Goal: Feedback & Contribution: Contribute content

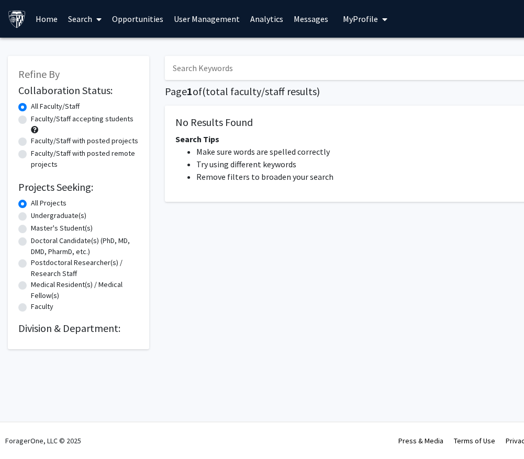
click at [44, 15] on link "Home" at bounding box center [46, 19] width 32 height 37
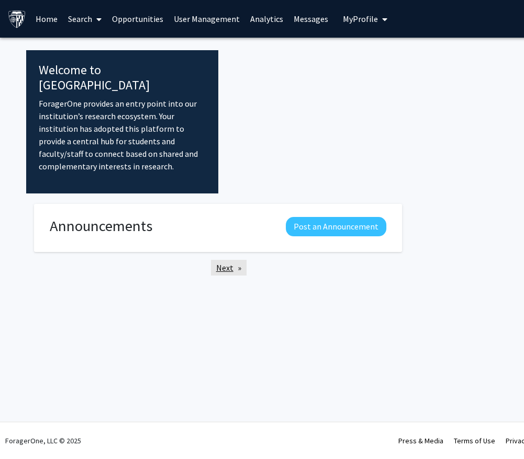
click at [228, 260] on link "Next page" at bounding box center [229, 268] width 36 height 16
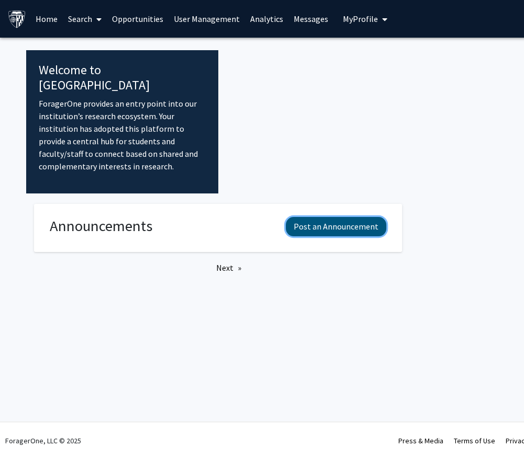
click at [350, 217] on button "Post an Announcement" at bounding box center [336, 226] width 100 height 19
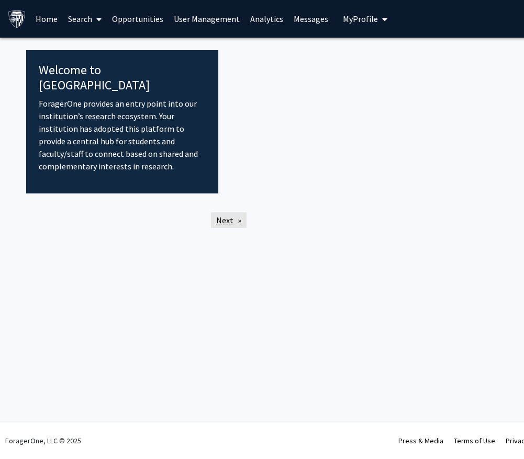
click at [223, 212] on link "Next page" at bounding box center [229, 220] width 36 height 16
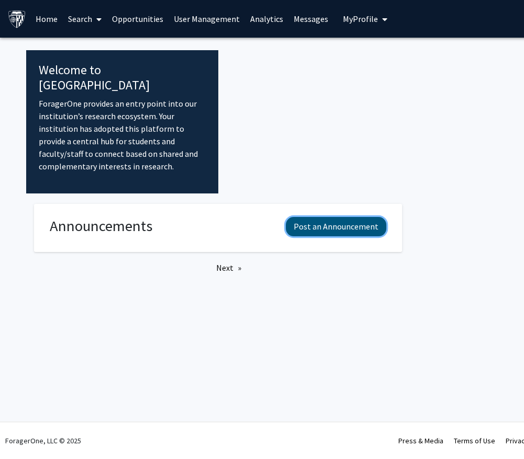
click at [340, 217] on button "Post an Announcement" at bounding box center [336, 226] width 100 height 19
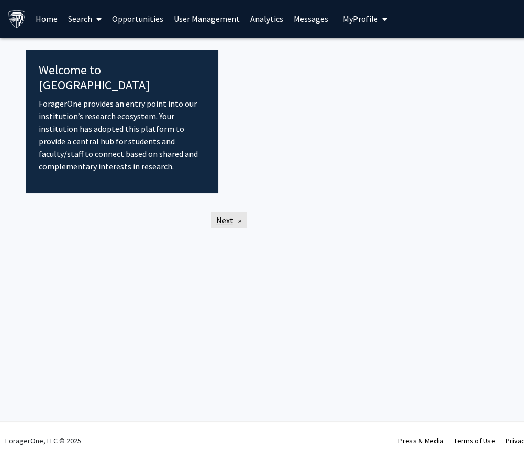
click at [225, 212] on link "Next page" at bounding box center [229, 220] width 36 height 16
click at [221, 212] on link "Next page" at bounding box center [229, 220] width 36 height 16
click at [44, 18] on link "Home" at bounding box center [46, 19] width 32 height 37
click at [85, 14] on link "Search" at bounding box center [85, 19] width 44 height 37
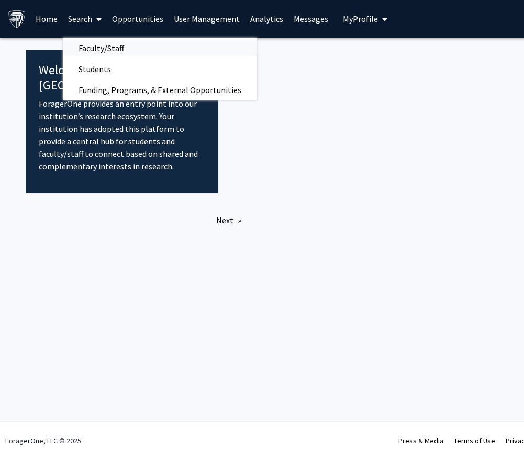
click at [97, 46] on span "Faculty/Staff" at bounding box center [101, 48] width 77 height 21
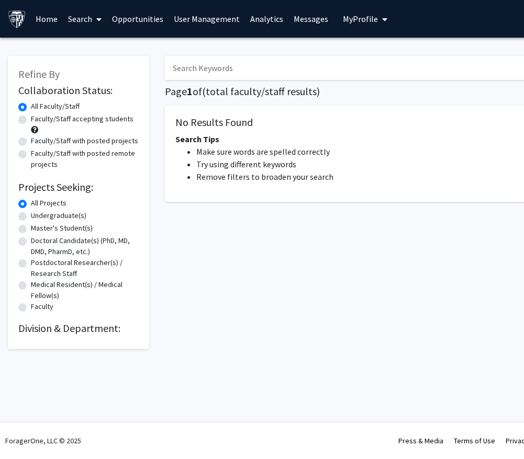
click at [358, 15] on span "My Profile" at bounding box center [360, 19] width 35 height 10
click at [377, 48] on span "Deborah Buffalin" at bounding box center [407, 49] width 63 height 12
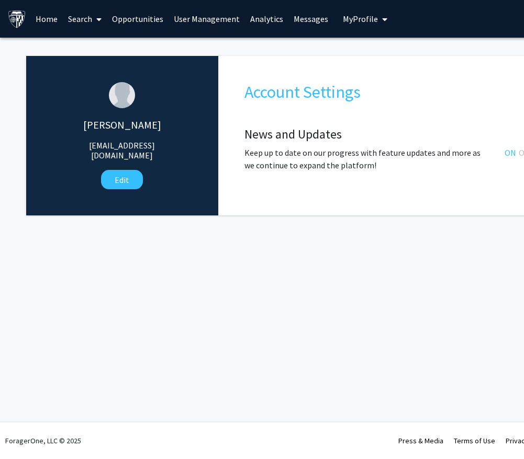
click at [88, 17] on link "Search" at bounding box center [85, 19] width 44 height 37
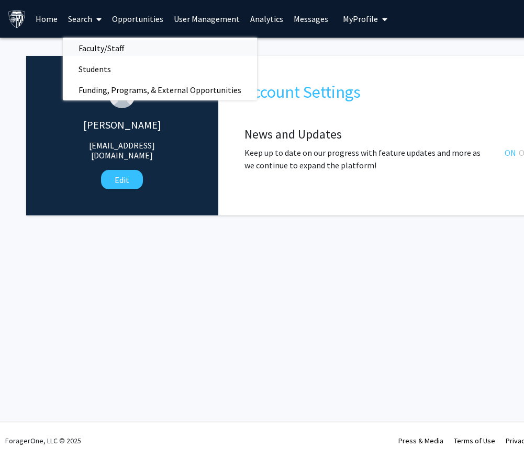
click at [91, 47] on span "Faculty/Staff" at bounding box center [101, 48] width 77 height 21
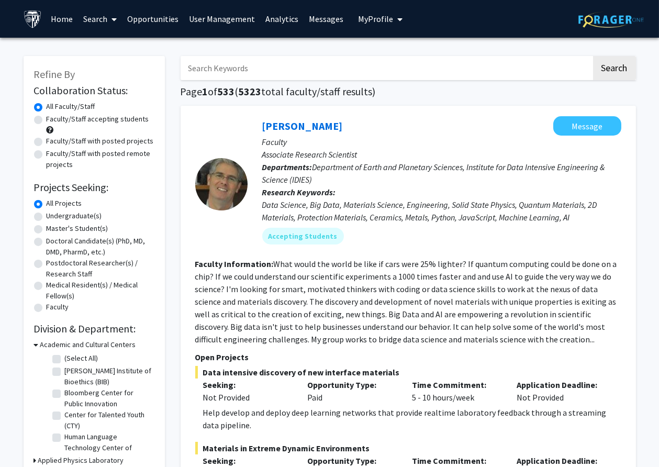
click at [62, 16] on link "Home" at bounding box center [62, 19] width 32 height 37
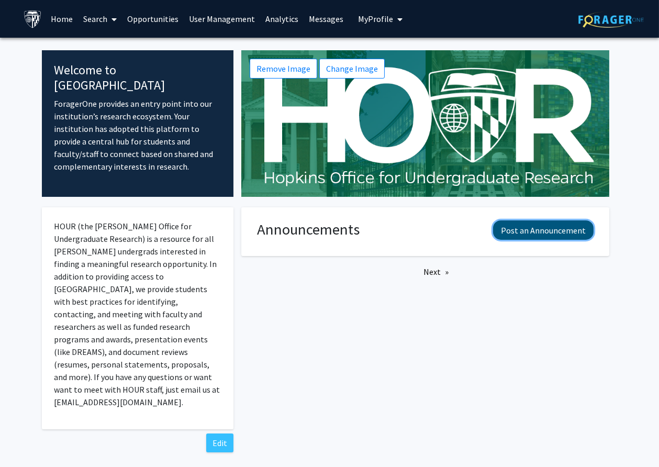
click at [523, 229] on button "Post an Announcement" at bounding box center [543, 229] width 100 height 19
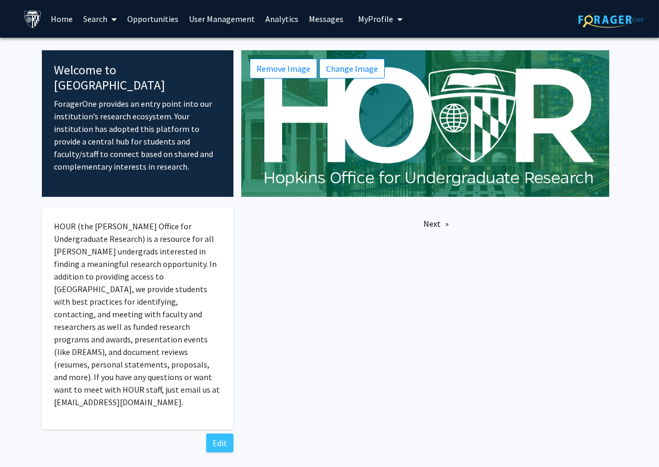
scroll to position [29, 0]
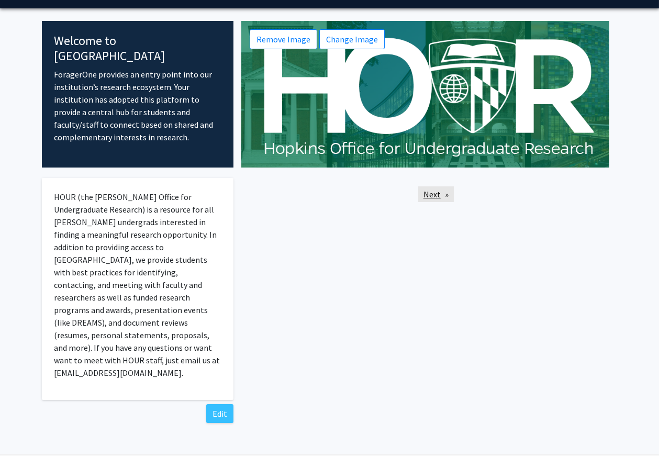
click at [435, 190] on link "Next page" at bounding box center [436, 194] width 36 height 16
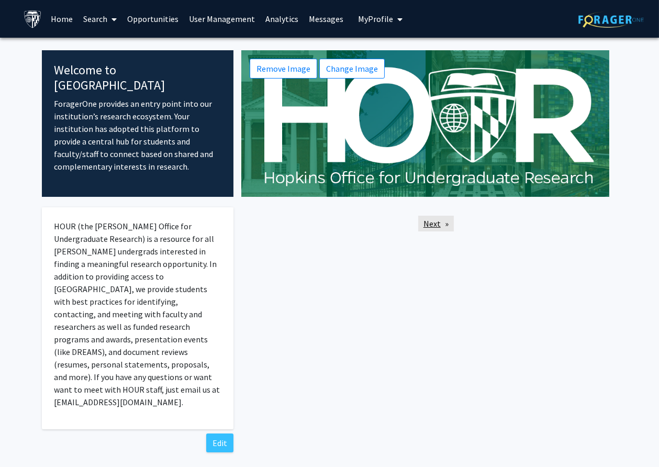
click at [429, 223] on link "Next page" at bounding box center [436, 224] width 36 height 16
click at [63, 20] on link "Home" at bounding box center [62, 19] width 32 height 37
click at [230, 19] on link "User Management" at bounding box center [222, 19] width 76 height 37
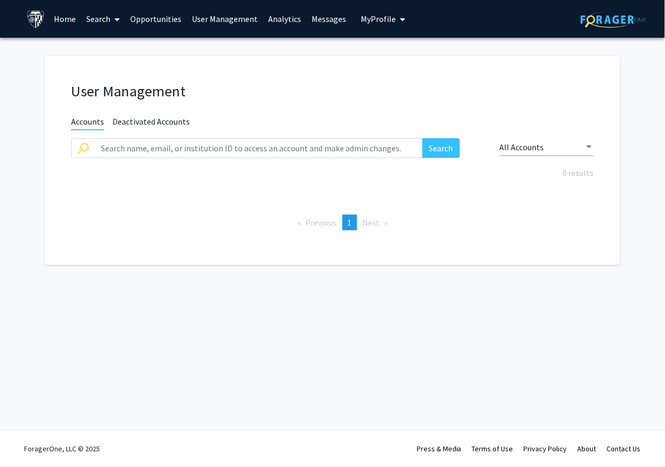
click at [62, 20] on link "Home" at bounding box center [65, 19] width 32 height 37
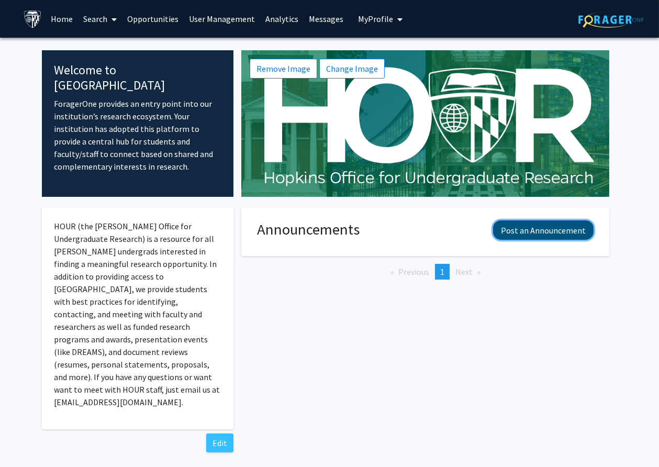
click at [523, 228] on button "Post an Announcement" at bounding box center [543, 229] width 100 height 19
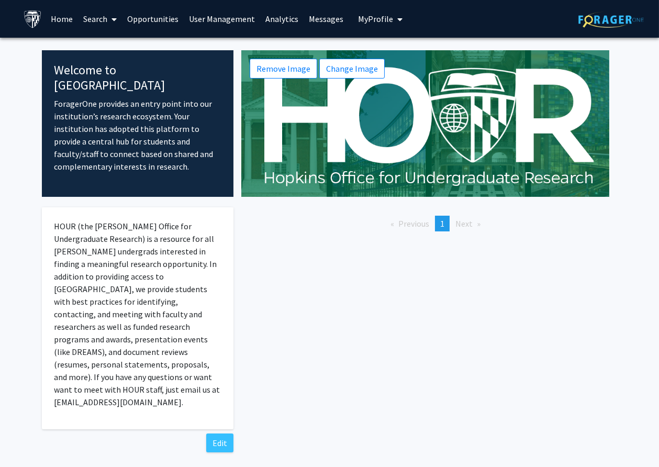
click at [523, 19] on img at bounding box center [610, 20] width 65 height 16
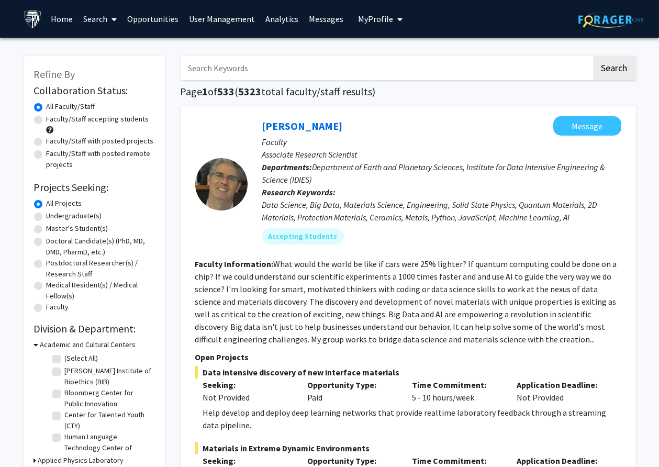
click at [375, 14] on span "My Profile" at bounding box center [375, 19] width 35 height 10
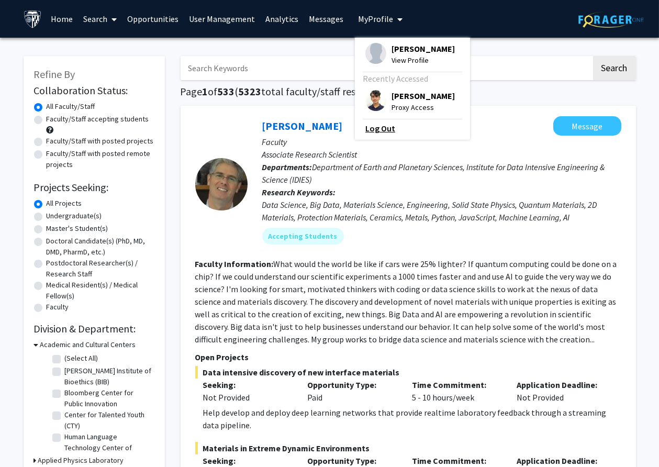
click at [380, 127] on link "Log Out" at bounding box center [412, 128] width 94 height 13
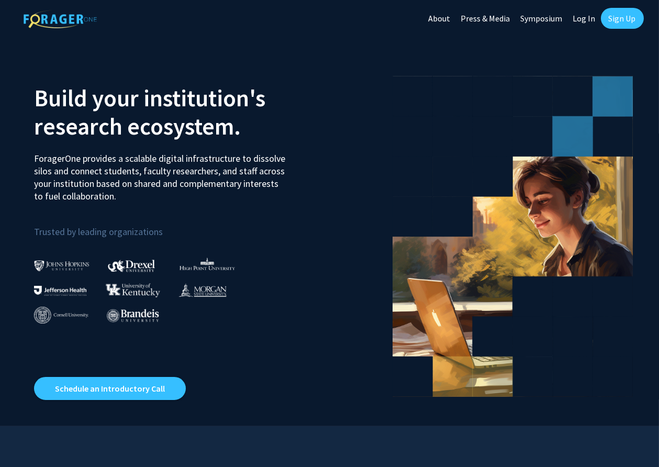
click at [579, 19] on link "Log In" at bounding box center [584, 18] width 33 height 37
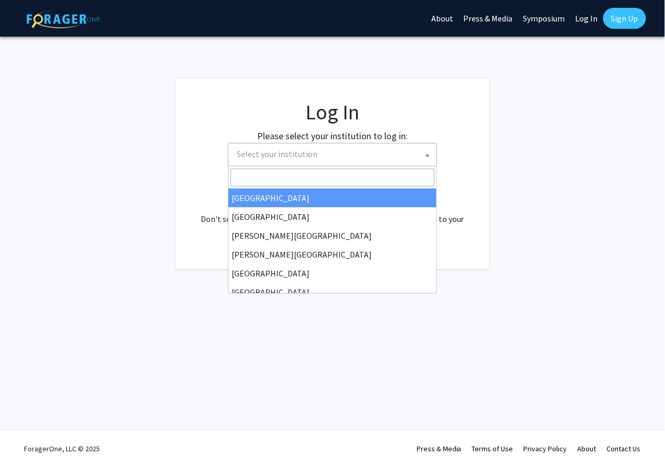
click at [391, 156] on span "Select your institution" at bounding box center [335, 153] width 204 height 21
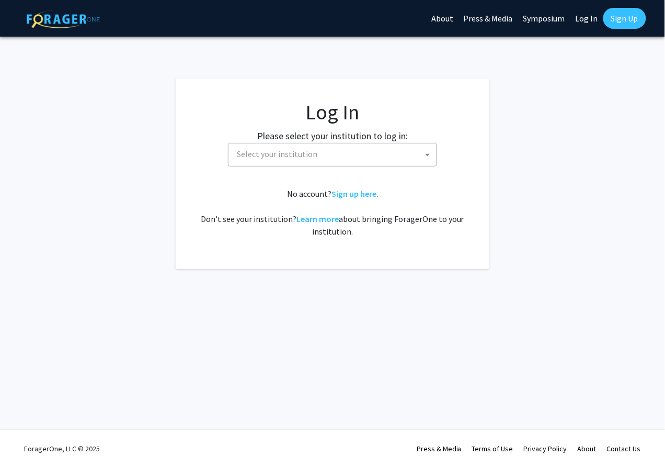
click at [391, 156] on span "Select your institution" at bounding box center [335, 153] width 204 height 21
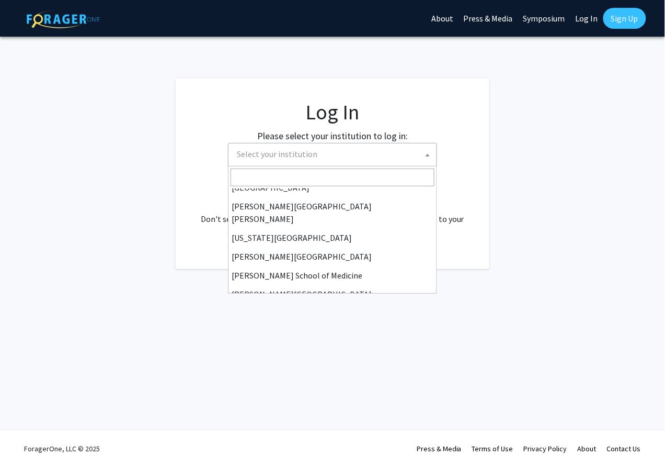
scroll to position [205, 0]
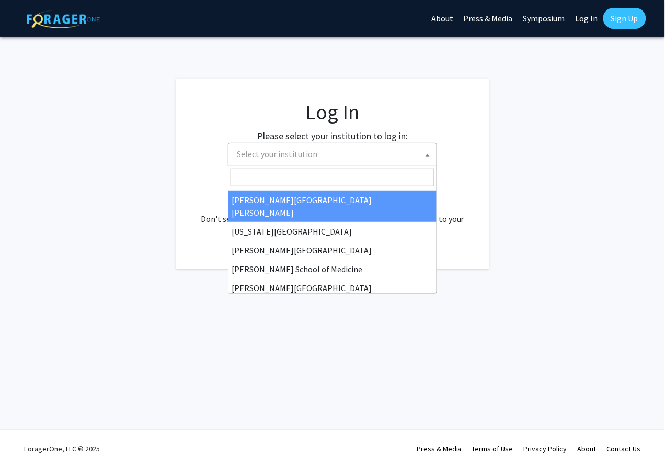
select select "1"
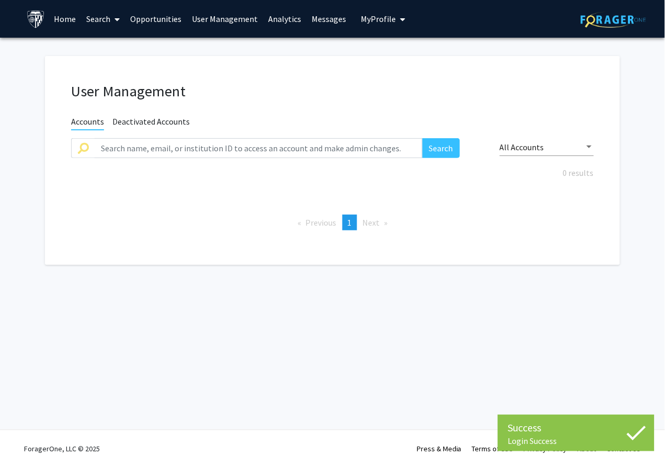
click at [65, 16] on link "Home" at bounding box center [65, 19] width 32 height 37
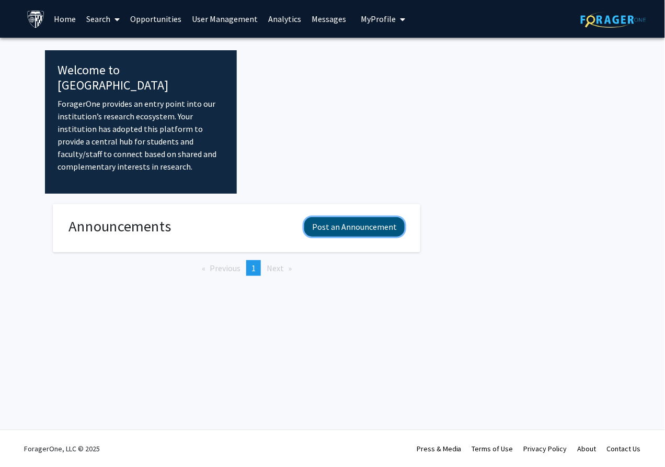
click at [350, 217] on button "Post an Announcement" at bounding box center [354, 226] width 100 height 19
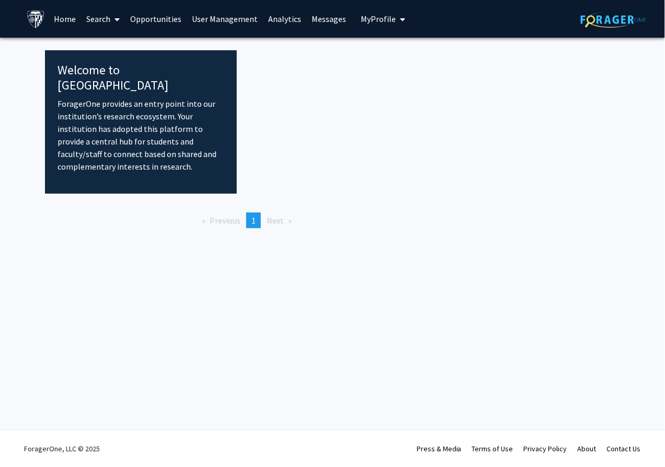
click at [213, 215] on span "Previous page" at bounding box center [225, 220] width 31 height 10
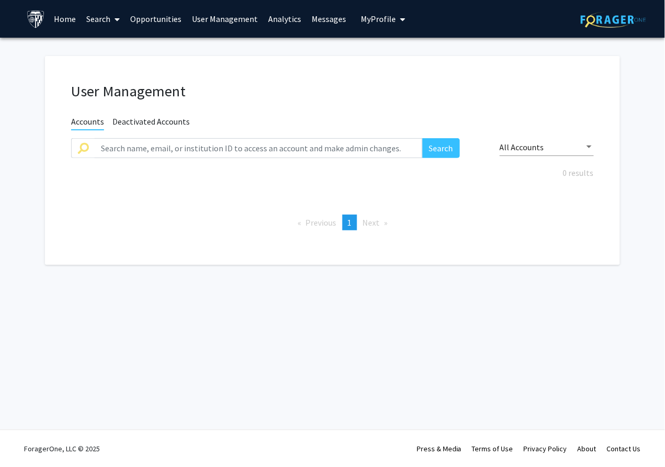
click at [61, 17] on link "Home" at bounding box center [65, 19] width 32 height 37
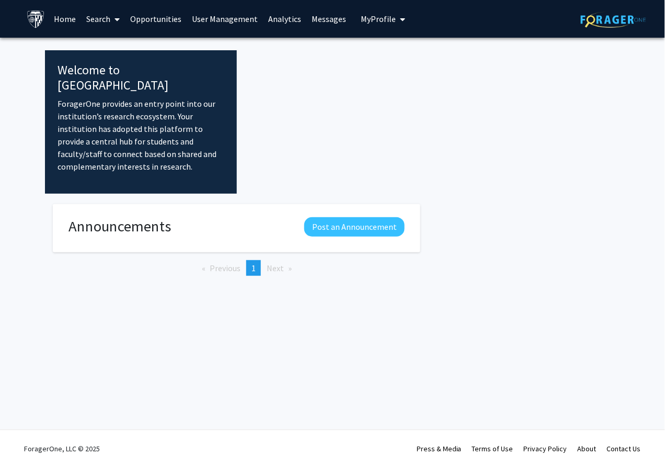
click at [148, 97] on p "ForagerOne provides an entry point into our institution’s research ecosystem. Y…" at bounding box center [141, 134] width 167 height 75
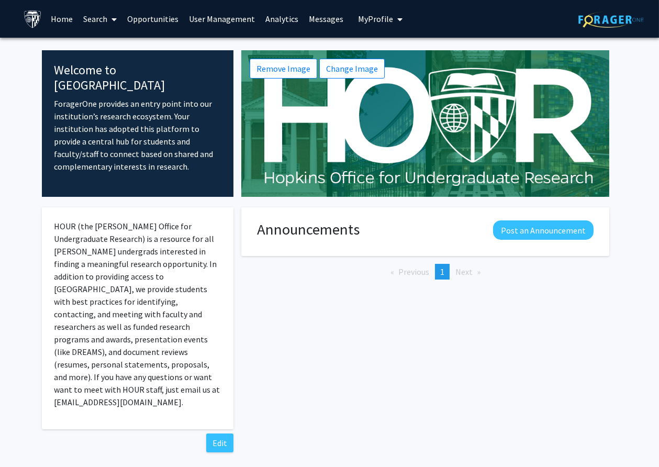
scroll to position [29, 0]
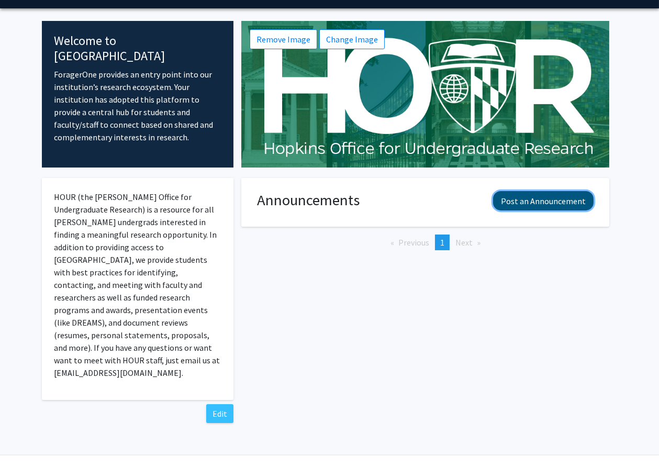
click at [532, 202] on button "Post an Announcement" at bounding box center [543, 200] width 100 height 19
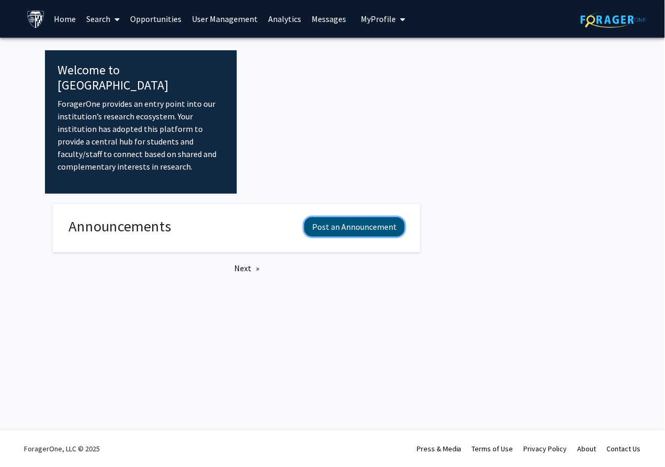
click at [338, 217] on button "Post an Announcement" at bounding box center [354, 226] width 100 height 19
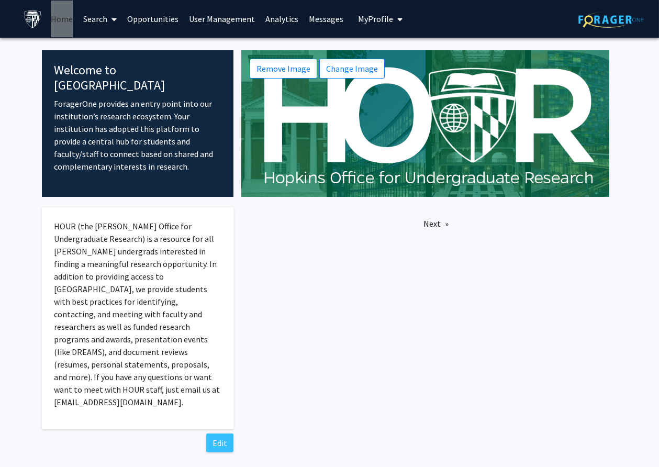
drag, startPoint x: 60, startPoint y: 17, endPoint x: 461, endPoint y: 1, distance: 402.1
click at [0, 0] on div "Skip navigation Home Search Opportunities User Management Analytics Messages My…" at bounding box center [329, 19] width 659 height 38
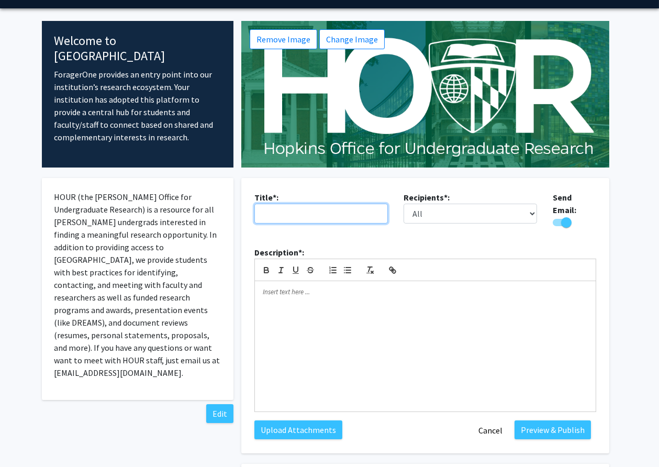
click at [280, 214] on input "text" at bounding box center [320, 213] width 133 height 20
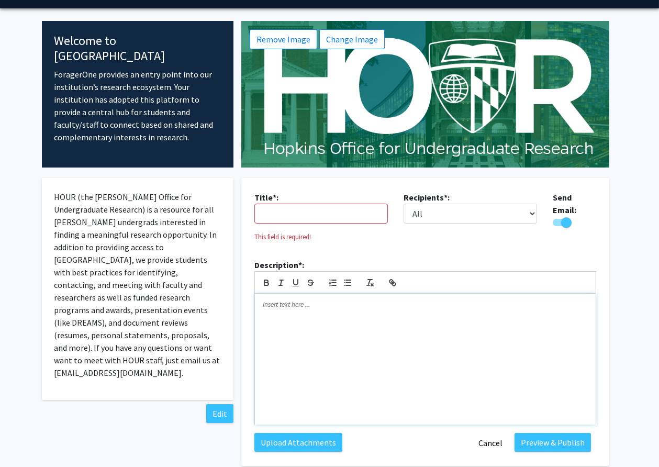
click at [284, 309] on p at bounding box center [425, 304] width 325 height 9
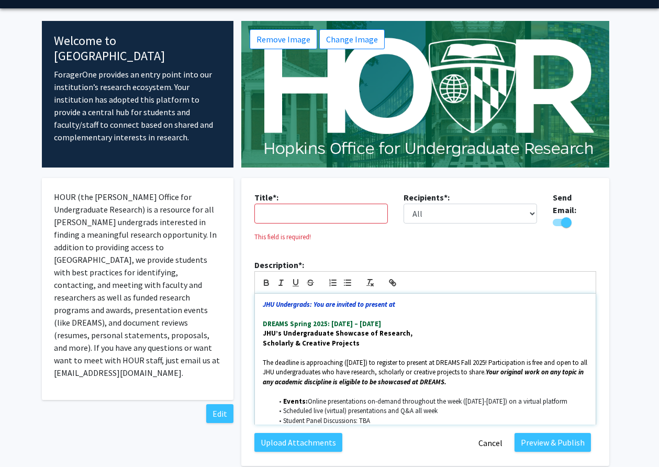
scroll to position [241, 0]
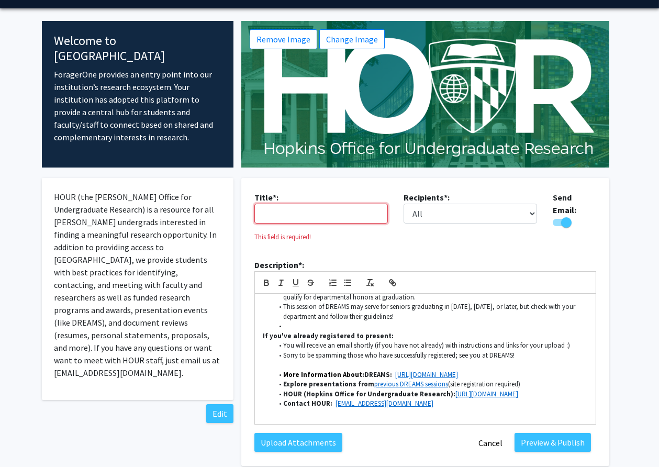
click at [274, 214] on input "text" at bounding box center [320, 213] width 133 height 20
paste input "DEADLINE APPROACHING (Fri Oct 10): Register to present at DREAMS Fall 2025"
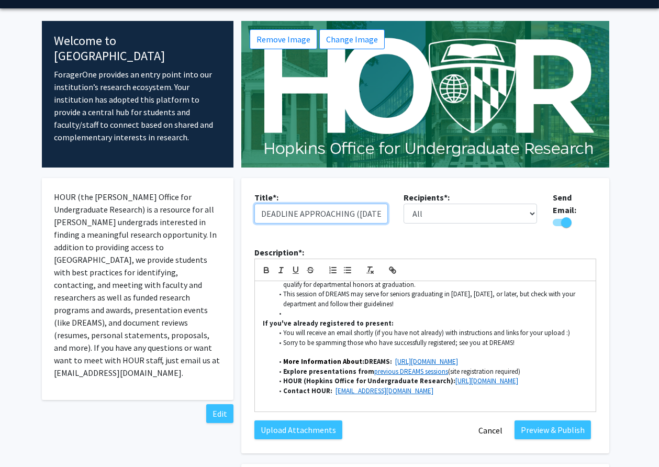
scroll to position [0, 149]
type input "DEADLINE APPROACHING (Fri Oct 10): Register to present at DREAMS Fall 2025"
click at [531, 212] on select "All Faculty Students" at bounding box center [469, 213] width 133 height 20
select select "applicant"
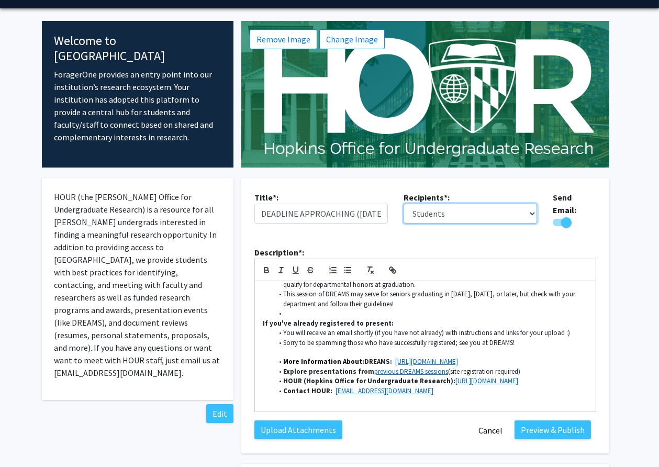
click at [403, 203] on select "All Faculty Students" at bounding box center [469, 213] width 133 height 20
click at [304, 214] on input "DEADLINE APPROACHING (Fri Oct 10): Register to present at DREAMS Fall 2025" at bounding box center [320, 213] width 133 height 20
drag, startPoint x: 321, startPoint y: 213, endPoint x: 243, endPoint y: 210, distance: 77.5
click at [243, 210] on fg-card "Title*: DEADLINE APPROACHING (Fri Oct 10): Register to present at DREAMS Fall 2…" at bounding box center [425, 315] width 368 height 275
click at [262, 215] on input "DEADLINE APPROACHING (Fri Oct 10): Register to present at DREAMS Fall 2025" at bounding box center [320, 213] width 133 height 20
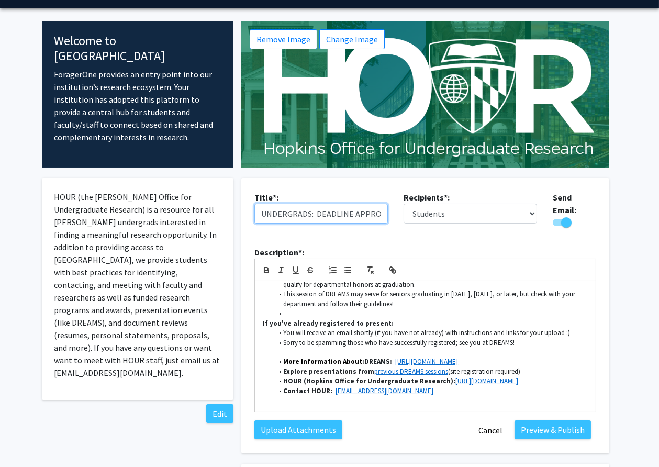
click at [338, 214] on input "UNDERGRADS: DEADLINE APPROACHING (Fri Oct 10): Register to present at DREAMS Fa…" at bounding box center [320, 213] width 133 height 20
drag, startPoint x: 338, startPoint y: 214, endPoint x: 358, endPoint y: 218, distance: 20.6
click at [358, 218] on input "UNDERGRADS: DEADLINE APPROACHING (Fri Oct 10): Register to present at DREAMS Fa…" at bounding box center [320, 213] width 133 height 20
click at [366, 215] on input "UNDERGRADS: DEADLINE APPROACHING (Fri Oct 10): Register to present at DREAMS Fa…" at bounding box center [320, 213] width 133 height 20
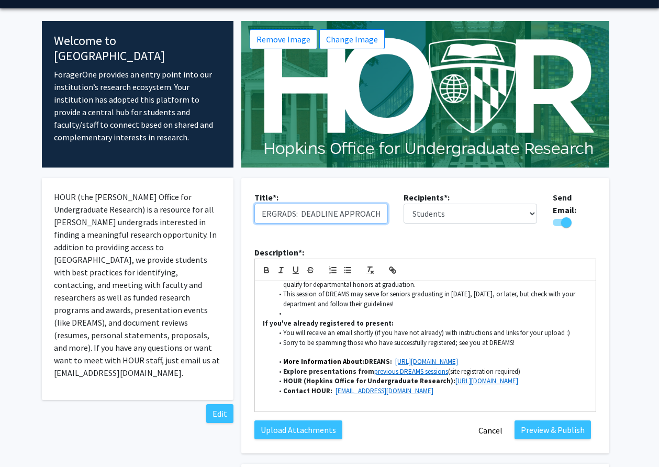
drag, startPoint x: 366, startPoint y: 215, endPoint x: 372, endPoint y: 214, distance: 6.4
click at [372, 214] on input "UNDERGRADS: DEADLINE APPROACHING (Fri Oct 10): Register to present at DREAMS Fa…" at bounding box center [320, 213] width 133 height 20
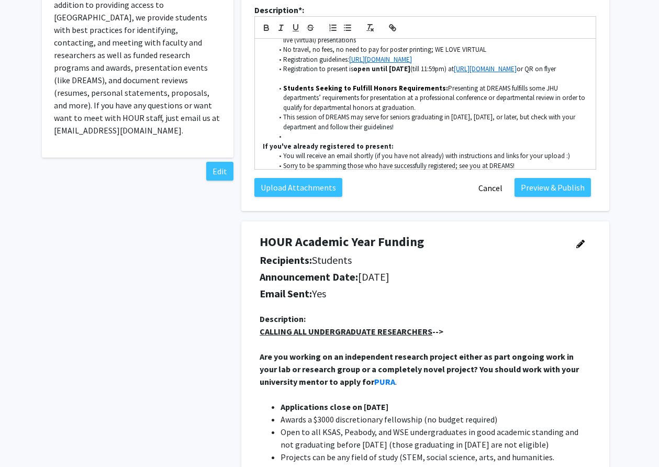
scroll to position [256, 0]
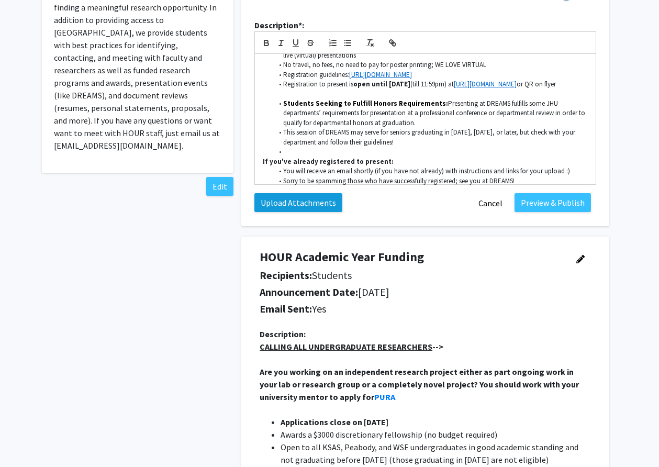
type input "UNDERGRADS: DEADLINE APPROACHING (Fri Oct 10): Register to present at DREAMS Fa…"
click at [287, 194] on label "Upload Attachments" at bounding box center [298, 202] width 88 height 19
click at [0, 0] on input "Upload Attachments" at bounding box center [0, 0] width 0 height 0
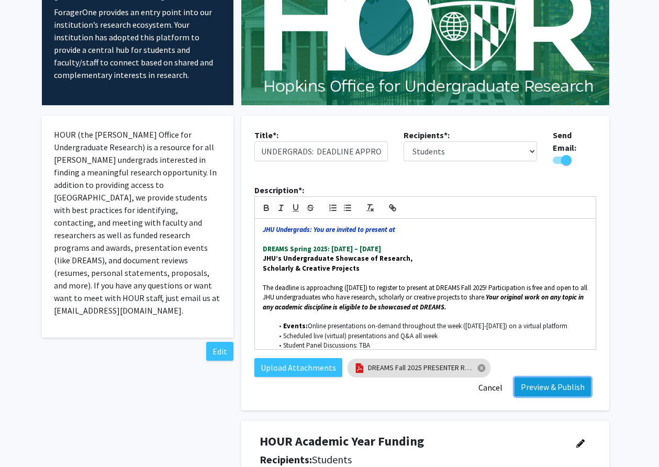
click at [547, 379] on button "Preview & Publish" at bounding box center [552, 386] width 76 height 19
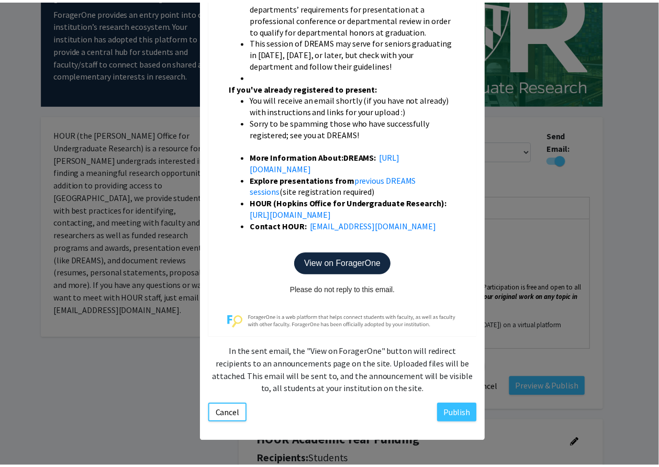
scroll to position [671, 0]
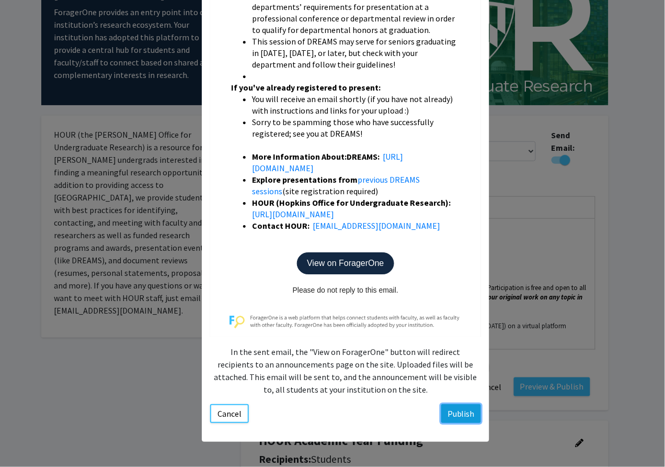
click at [466, 413] on button "Publish" at bounding box center [462, 413] width 40 height 19
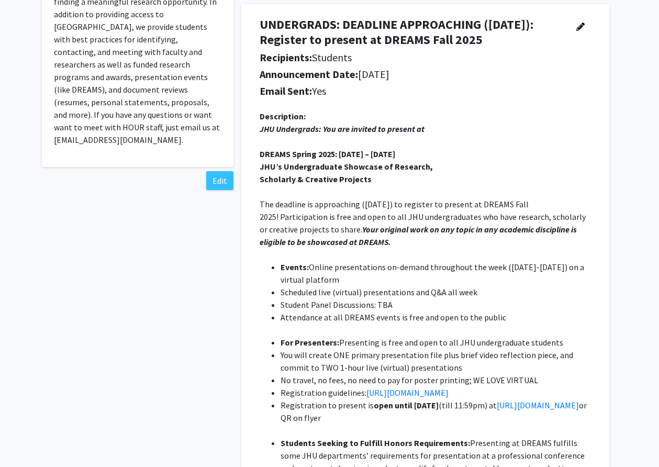
scroll to position [0, 0]
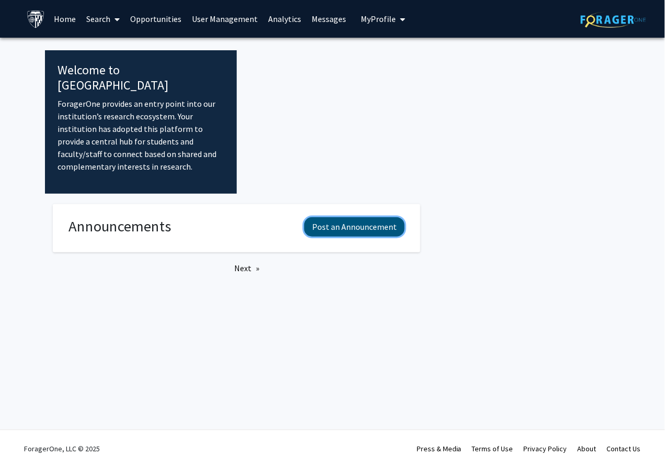
click at [365, 217] on button "Post an Announcement" at bounding box center [354, 226] width 100 height 19
